Goal: Task Accomplishment & Management: Manage account settings

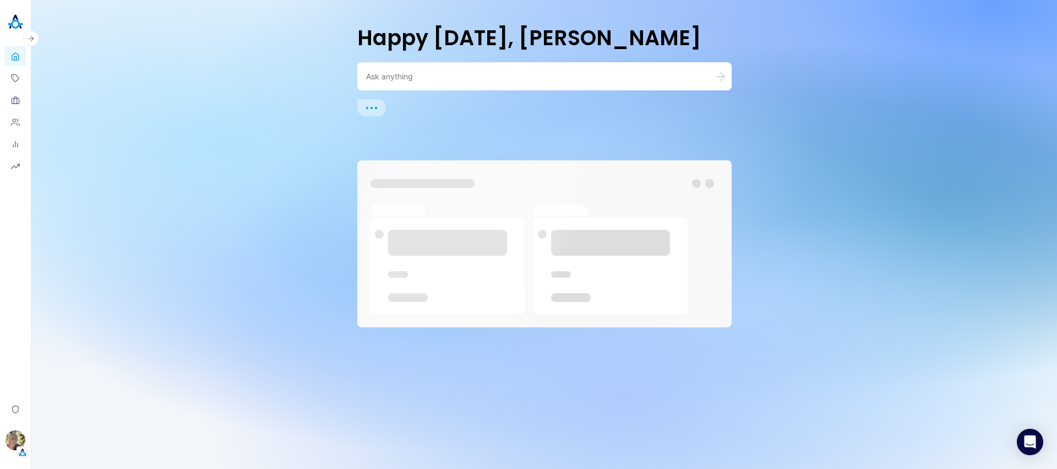
click at [14, 445] on img "button" at bounding box center [16, 440] width 20 height 20
click at [67, 372] on button "Switch Tenant" at bounding box center [75, 369] width 81 height 17
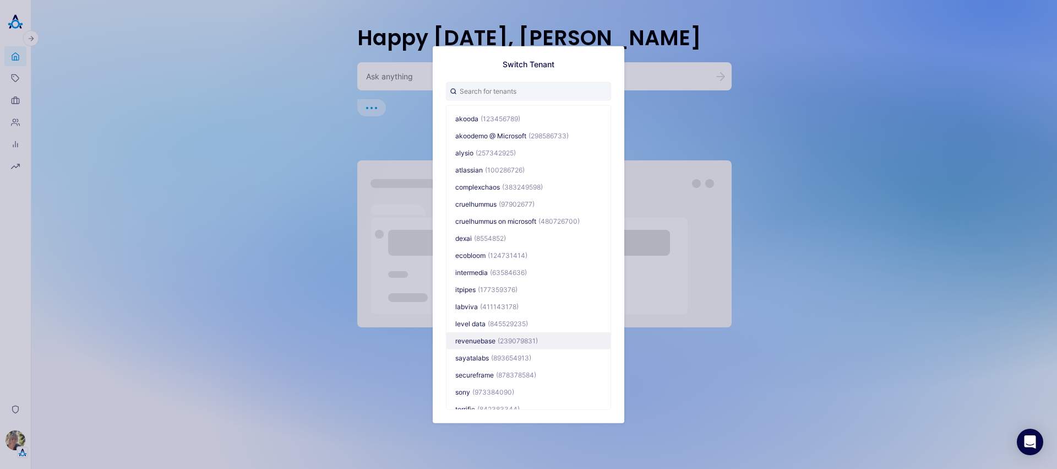
scroll to position [12, 0]
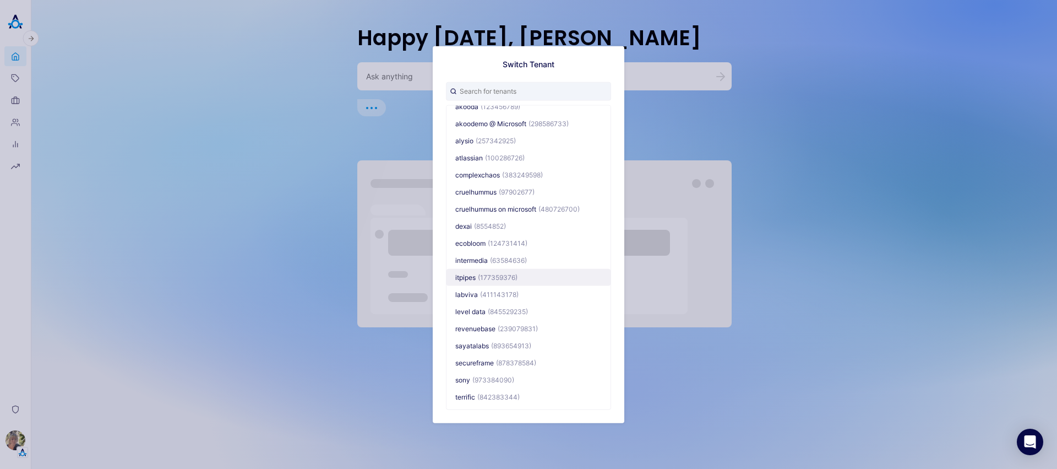
click at [492, 280] on span "(177359376)" at bounding box center [498, 277] width 40 height 8
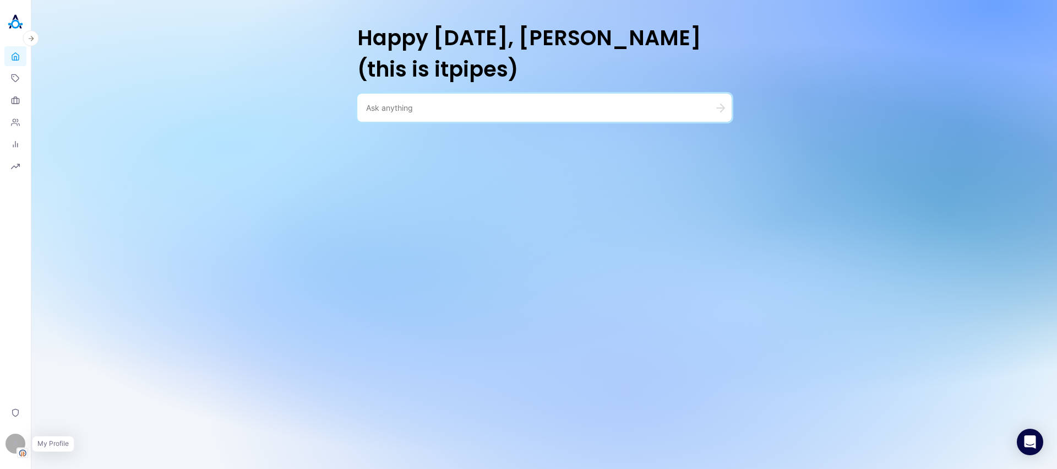
click at [21, 448] on img "button" at bounding box center [22, 453] width 11 height 10
click at [77, 413] on link "Settings" at bounding box center [75, 414] width 81 height 17
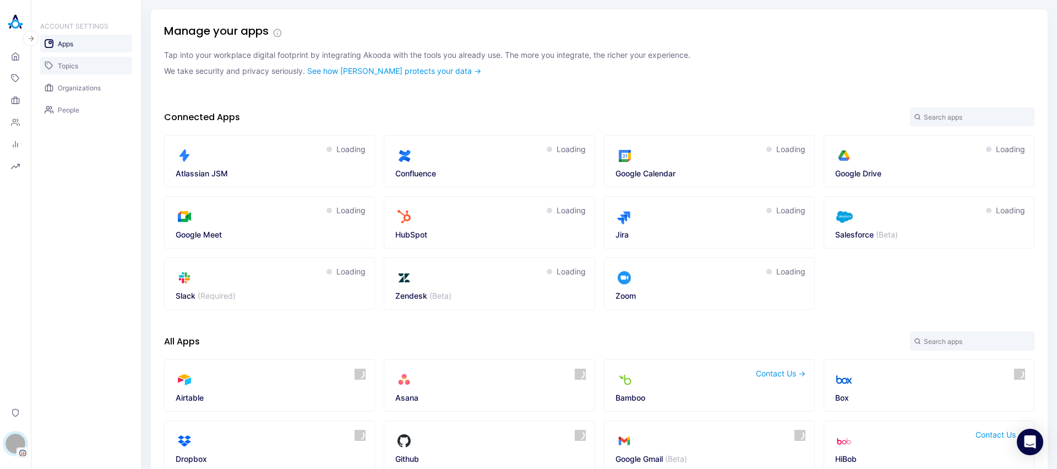
click at [78, 59] on link "Topics" at bounding box center [86, 66] width 92 height 18
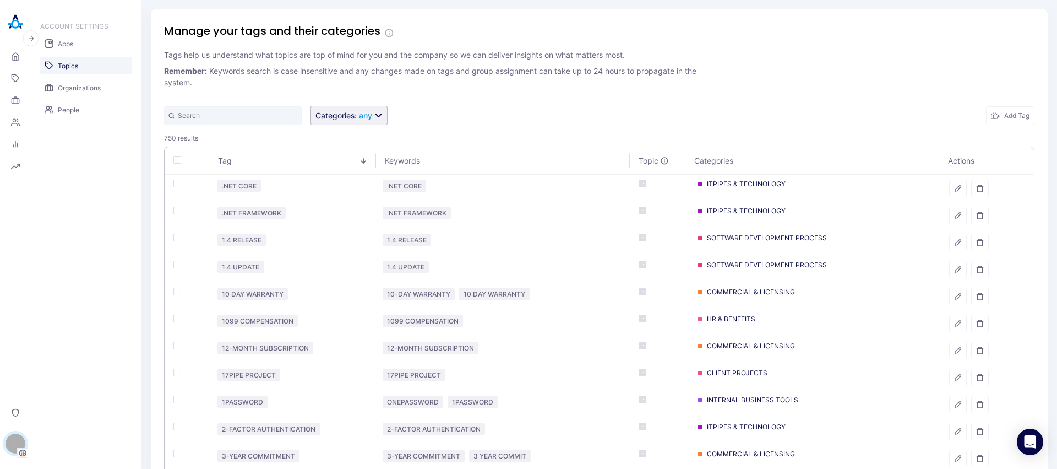
click at [374, 118] on button "Categories : any" at bounding box center [349, 115] width 77 height 19
click at [499, 112] on div "Categories : any Add Tag" at bounding box center [599, 115] width 871 height 19
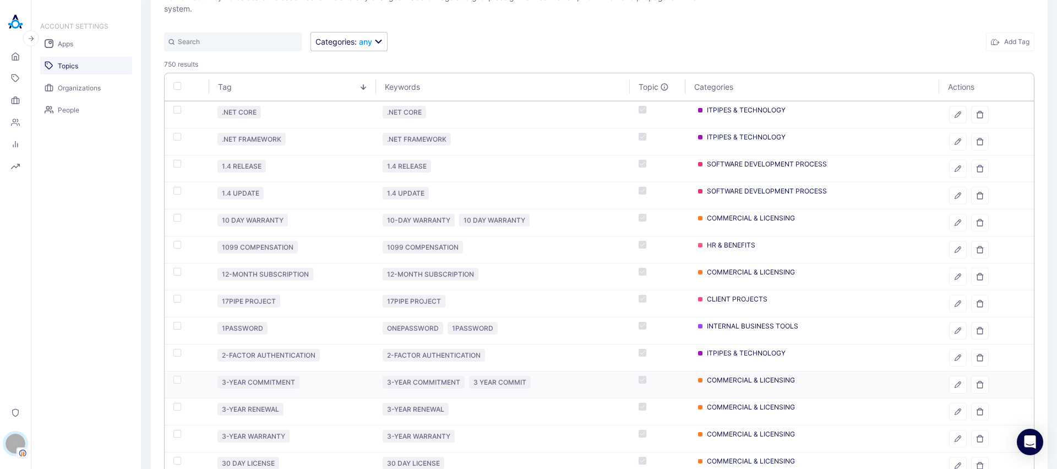
scroll to position [1110, 0]
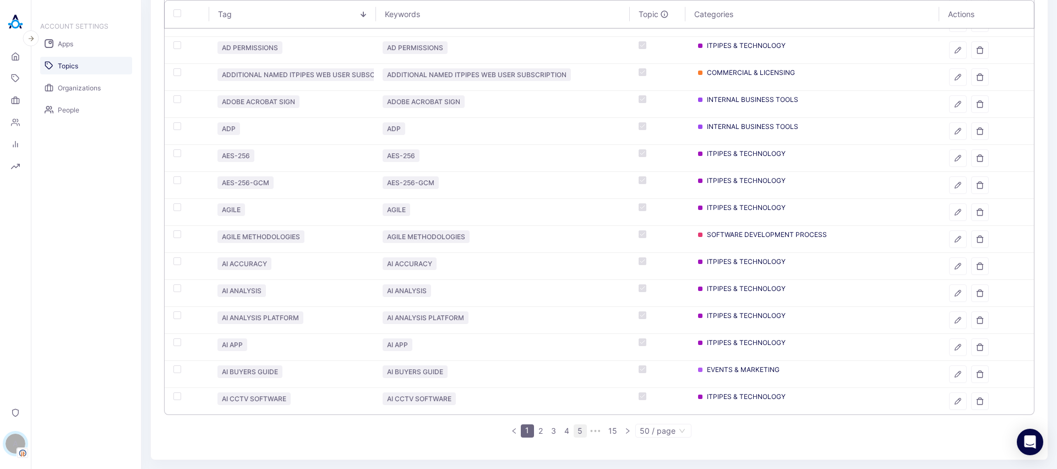
click at [583, 432] on li "5" at bounding box center [580, 430] width 13 height 13
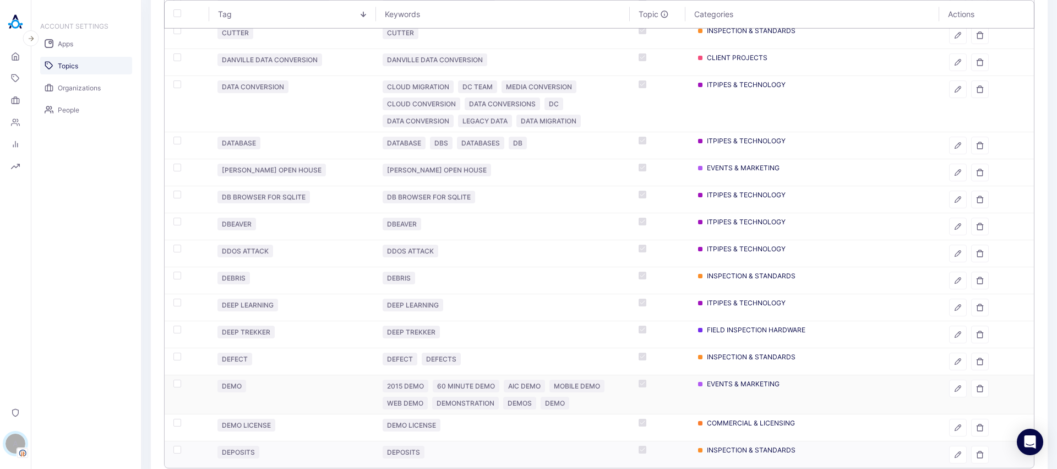
scroll to position [1163, 0]
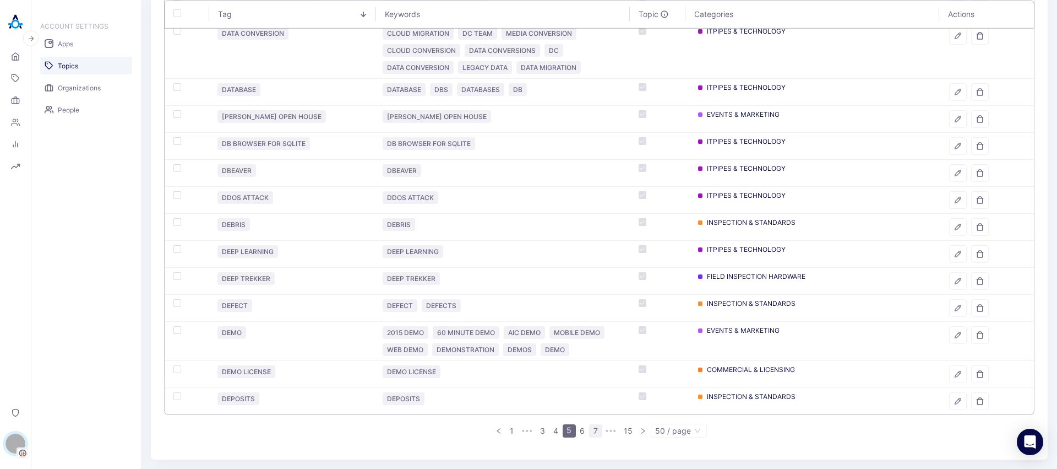
click at [594, 433] on link "7" at bounding box center [596, 431] width 12 height 12
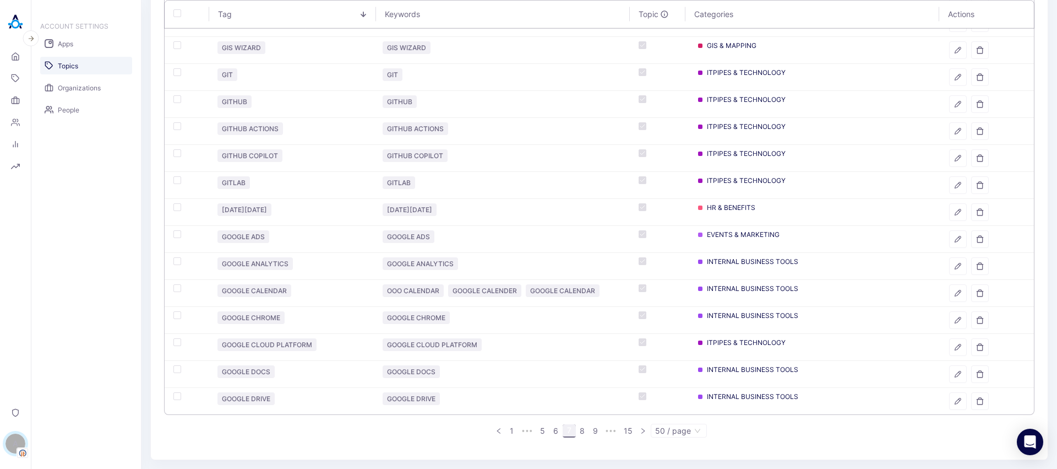
scroll to position [1122, 0]
click at [594, 432] on link "9" at bounding box center [596, 431] width 12 height 12
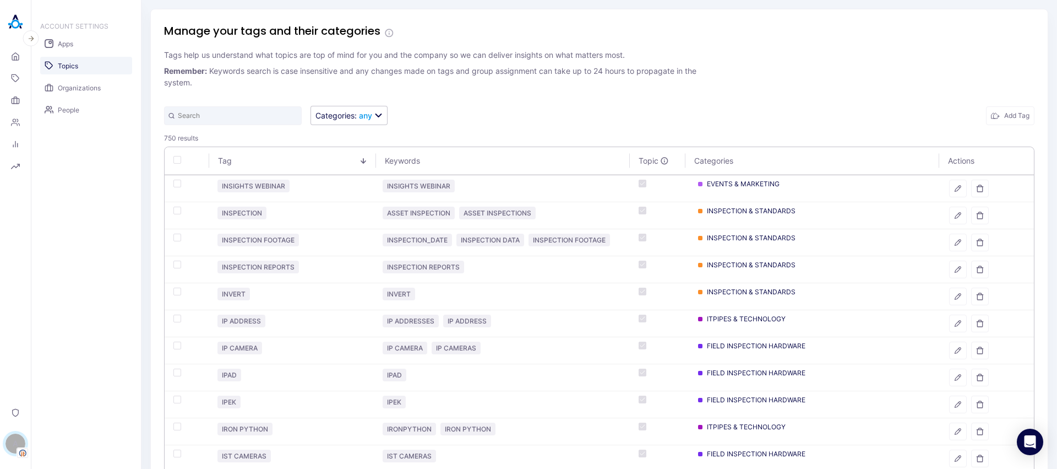
scroll to position [1197, 0]
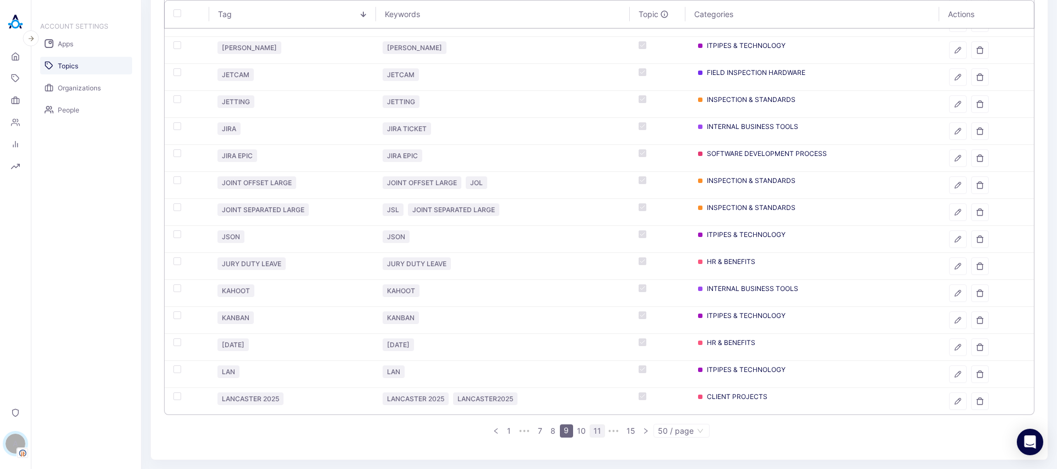
click at [590, 428] on link "11" at bounding box center [597, 431] width 14 height 12
